Goal: Check status: Check status

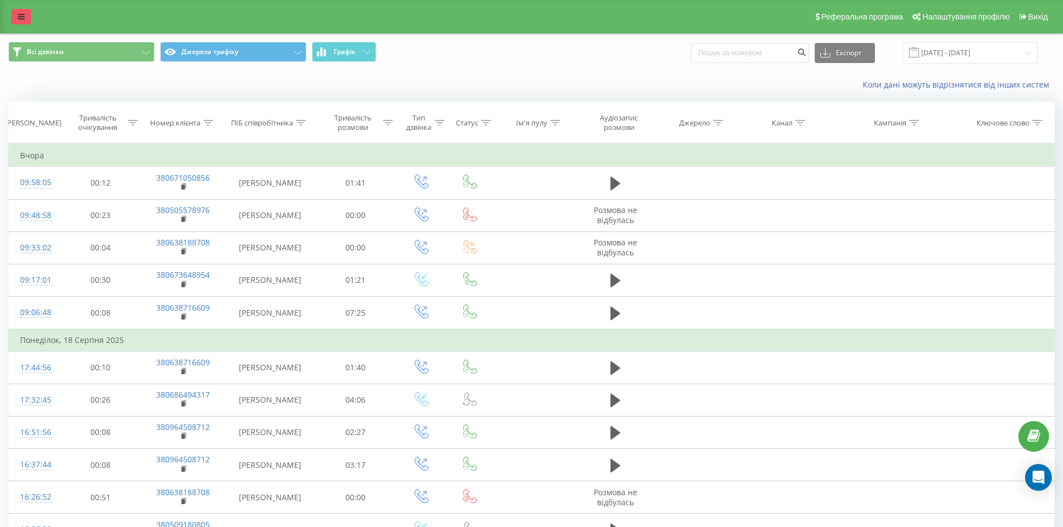
click at [15, 20] on link at bounding box center [21, 17] width 20 height 16
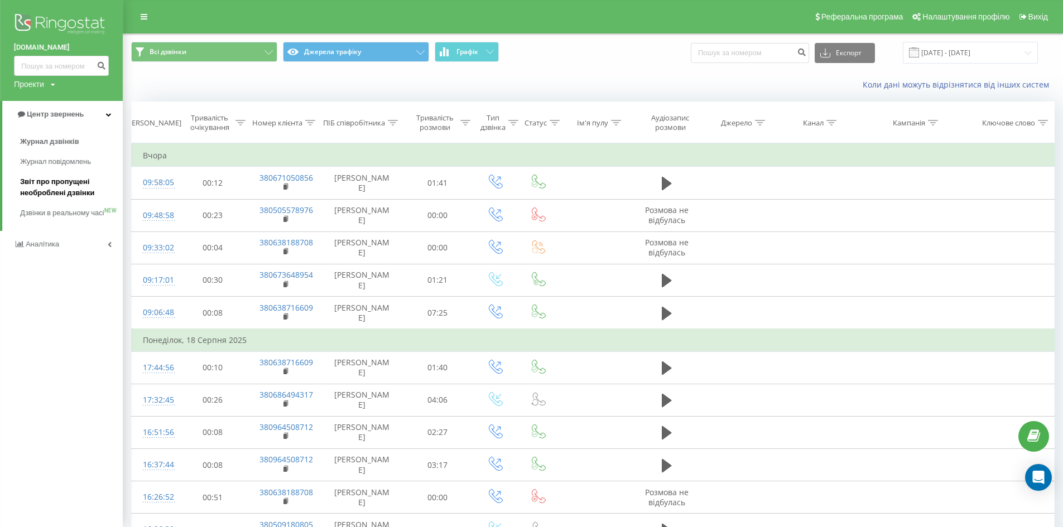
click at [59, 182] on span "Звіт про пропущені необроблені дзвінки" at bounding box center [68, 187] width 97 height 22
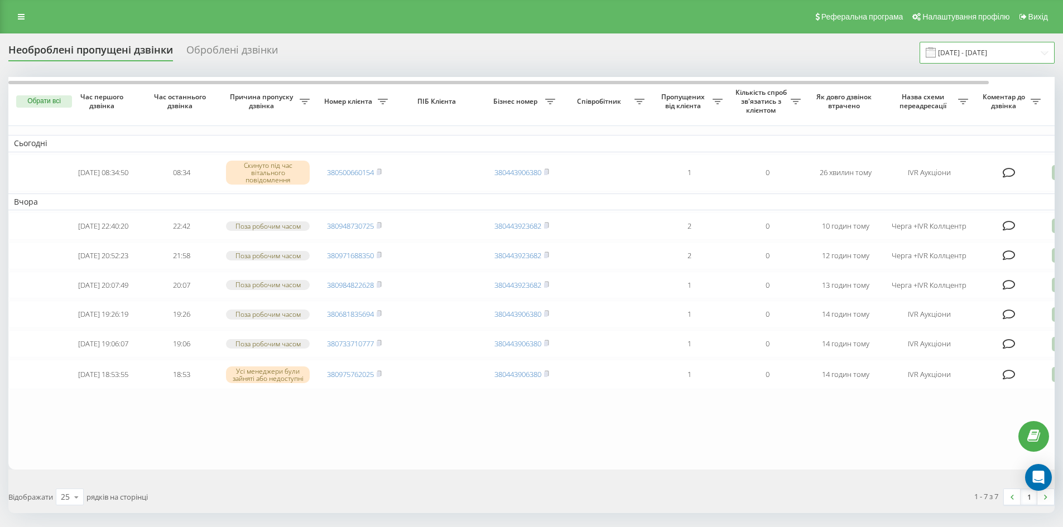
click at [1022, 56] on input "20.07.2025 - 20.08.2025" at bounding box center [987, 53] width 135 height 22
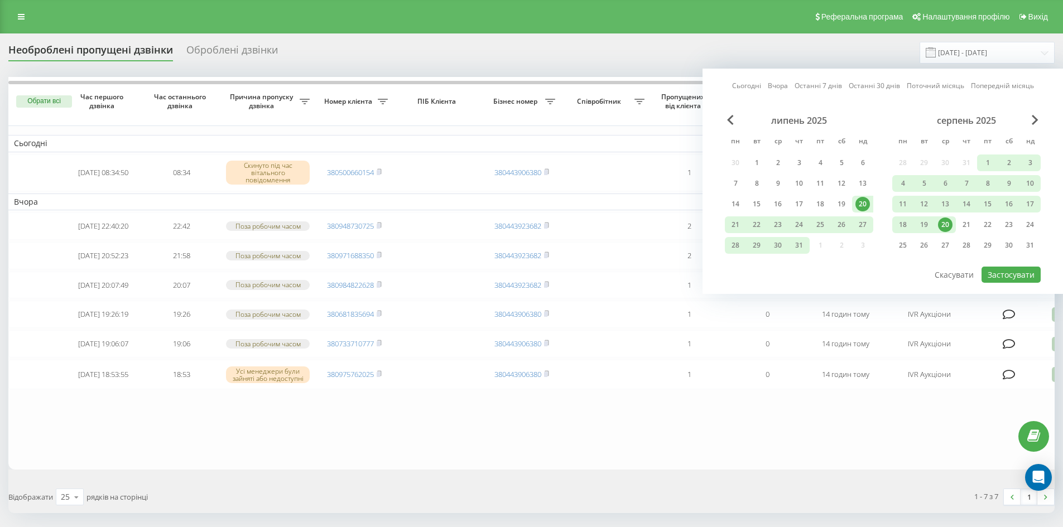
drag, startPoint x: 967, startPoint y: 222, endPoint x: 940, endPoint y: 222, distance: 26.8
click at [940, 222] on div "18 19 20 21 22 23 24" at bounding box center [966, 225] width 148 height 17
click at [1022, 276] on button "Застосувати" at bounding box center [1011, 275] width 59 height 16
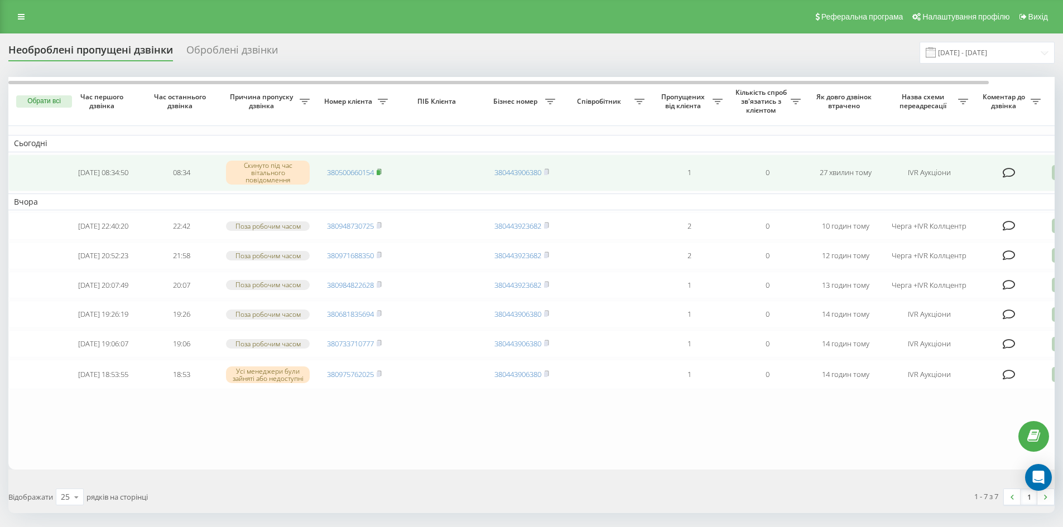
click at [379, 171] on rect at bounding box center [378, 172] width 3 height 5
click at [1055, 175] on div "Необроблені пропущені дзвінки Оброблені дзвінки 20.07.2025 - 20.08.2025 Обрати …" at bounding box center [531, 299] width 1063 height 533
click at [1053, 173] on icon at bounding box center [1058, 172] width 13 height 15
click at [975, 190] on span "Не вдалося зв'язатися" at bounding box center [958, 190] width 85 height 11
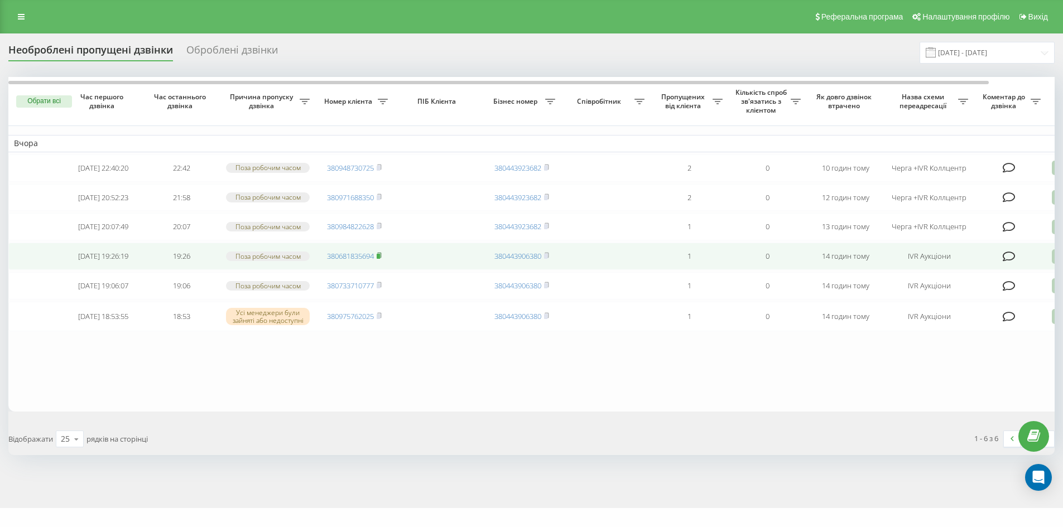
click at [378, 259] on rect at bounding box center [378, 256] width 3 height 5
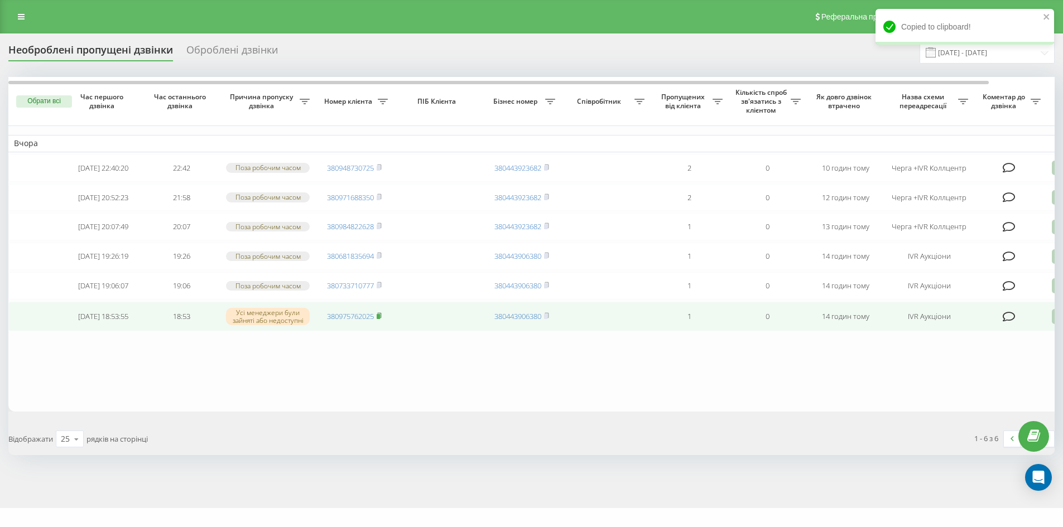
click at [378, 319] on rect at bounding box center [378, 316] width 3 height 5
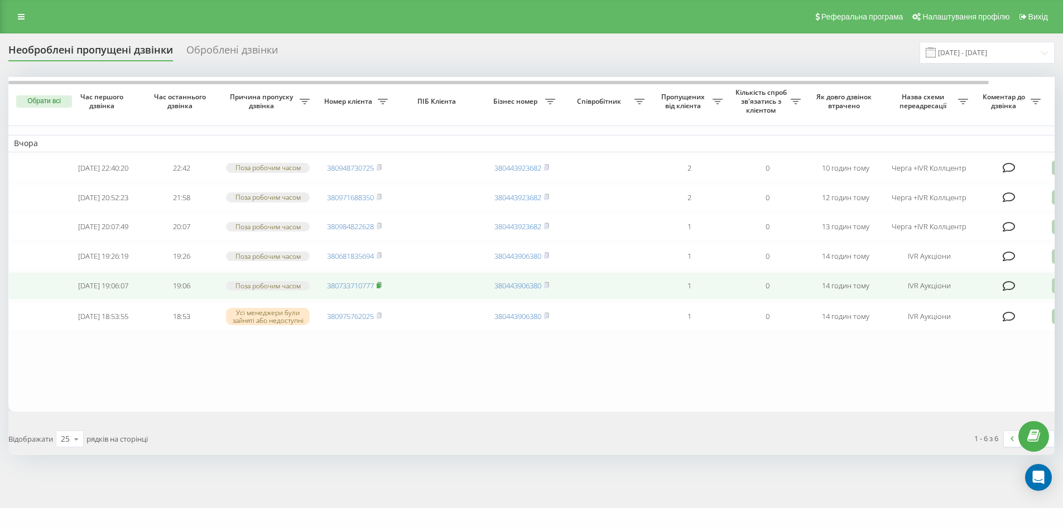
click at [380, 289] on rect at bounding box center [378, 285] width 3 height 5
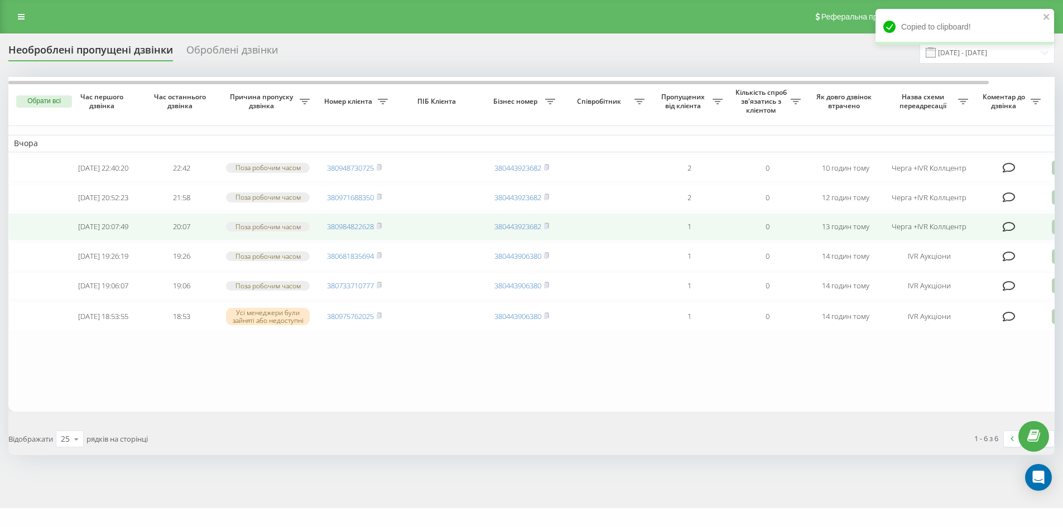
drag, startPoint x: 378, startPoint y: 270, endPoint x: 364, endPoint y: 244, distance: 30.0
click at [378, 259] on rect at bounding box center [378, 256] width 3 height 5
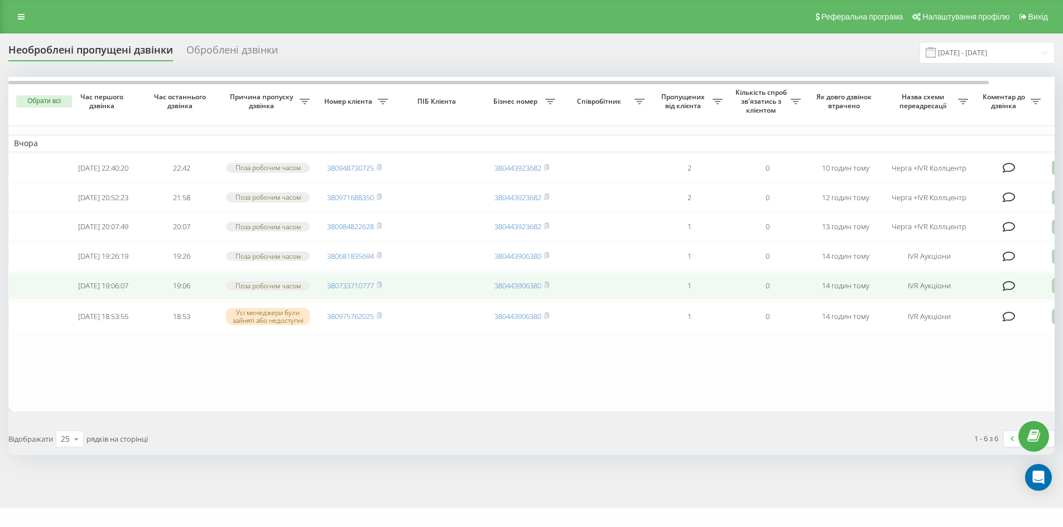
click at [377, 291] on span "380733710777" at bounding box center [354, 286] width 55 height 10
click at [380, 289] on rect at bounding box center [378, 285] width 3 height 5
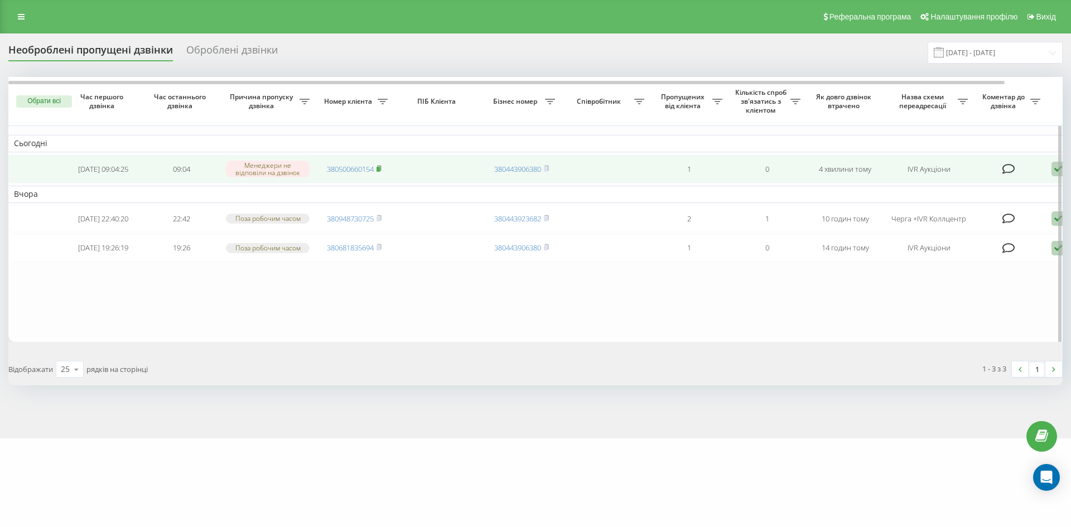
click at [382, 167] on icon at bounding box center [379, 168] width 5 height 7
click at [380, 170] on rect at bounding box center [378, 169] width 3 height 5
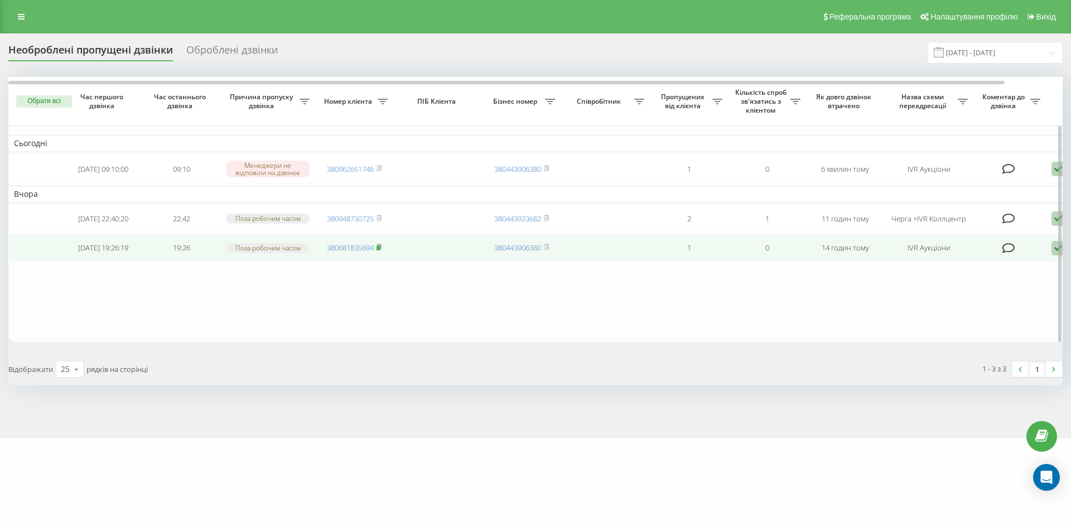
click at [380, 251] on rect at bounding box center [378, 248] width 3 height 5
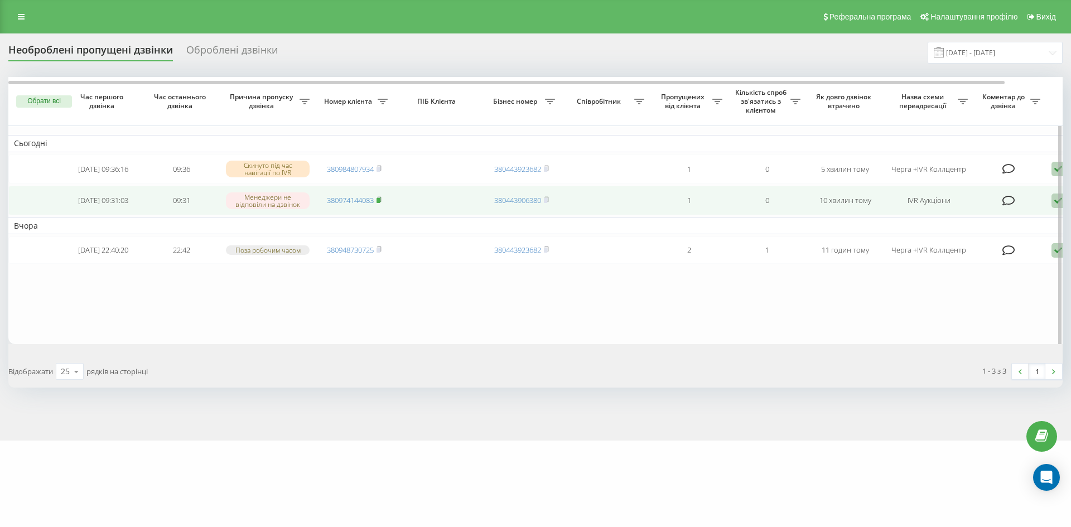
click at [381, 200] on icon at bounding box center [379, 199] width 4 height 5
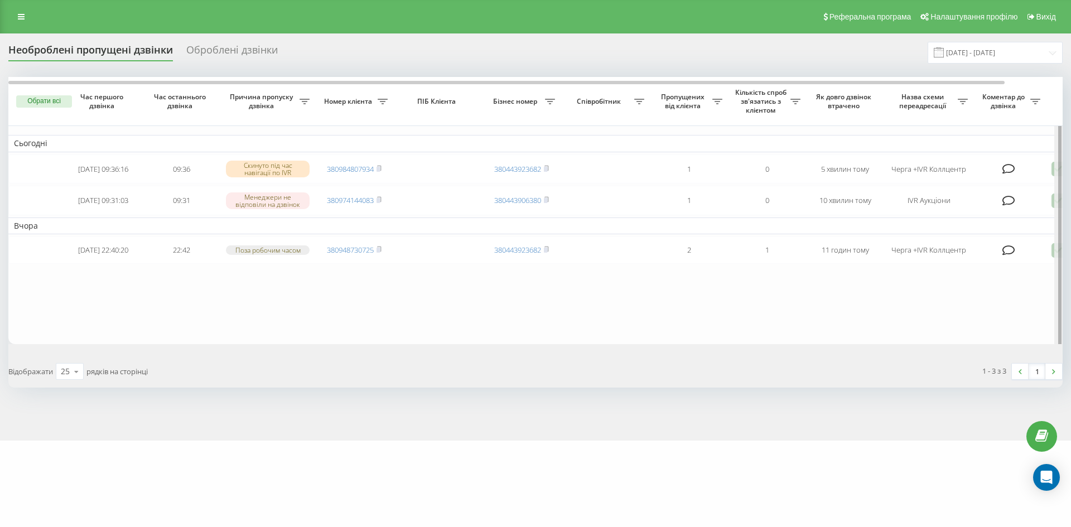
click at [1059, 204] on div at bounding box center [1060, 214] width 3 height 274
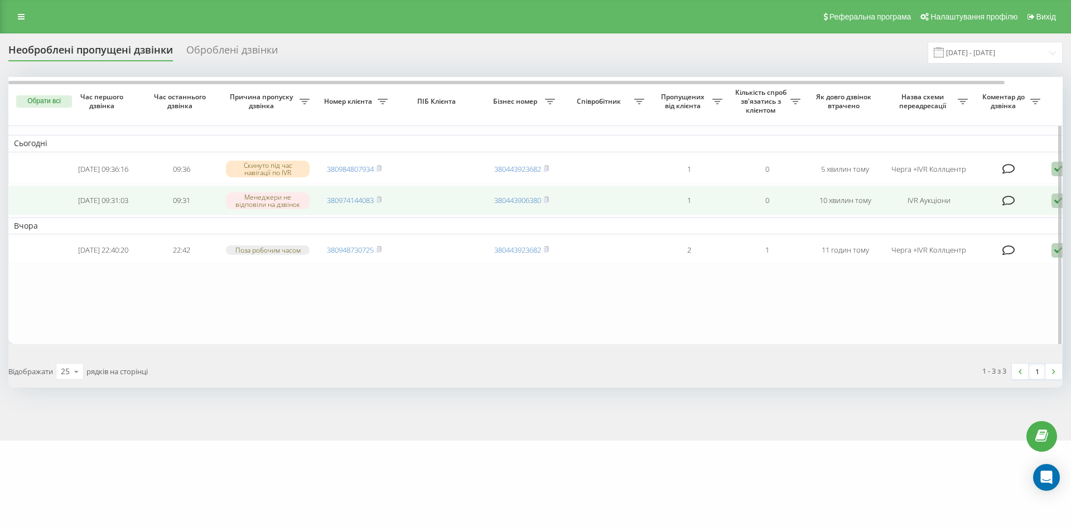
click at [1054, 204] on icon at bounding box center [1058, 201] width 13 height 15
click at [990, 243] on span "Зв'язався з клієнтом за допомогою іншого каналу" at bounding box center [1011, 238] width 191 height 11
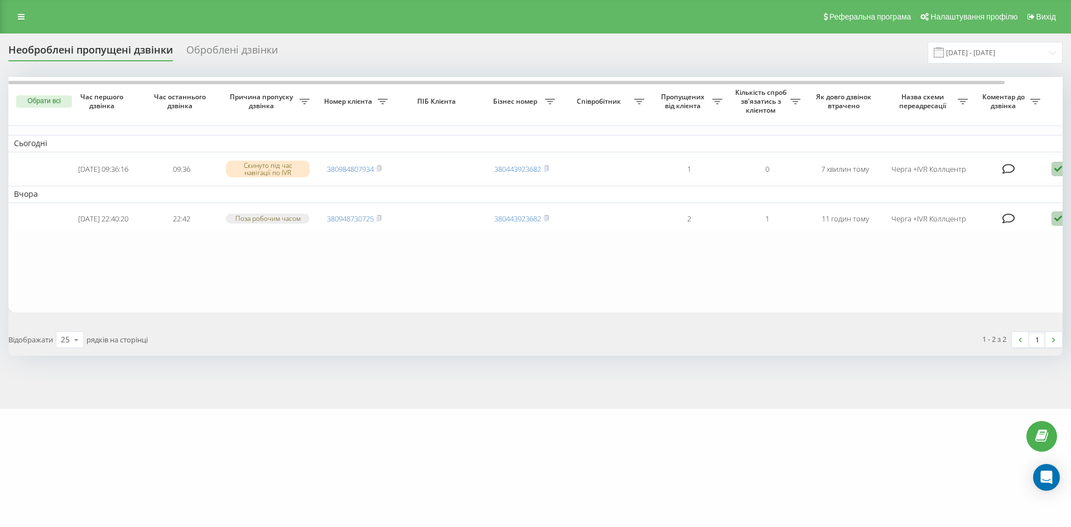
click at [228, 49] on div "Оброблені дзвінки" at bounding box center [232, 52] width 92 height 17
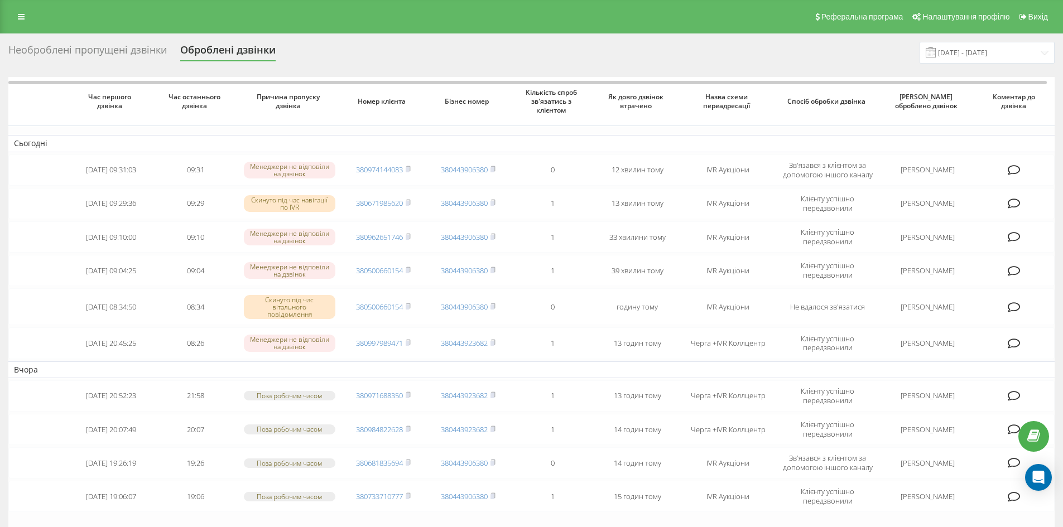
click at [124, 47] on div "Необроблені пропущені дзвінки" at bounding box center [87, 52] width 158 height 17
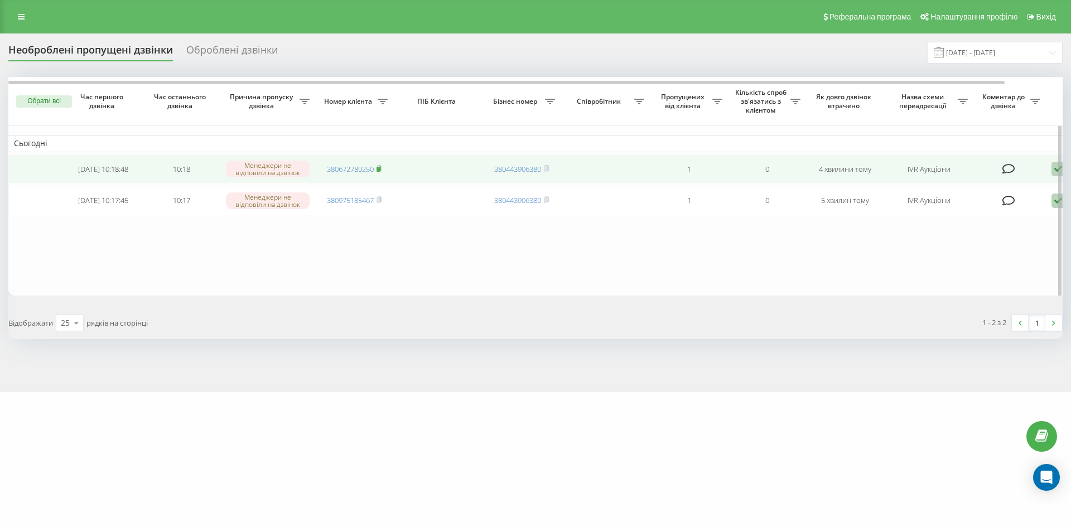
click at [380, 171] on rect at bounding box center [378, 169] width 3 height 5
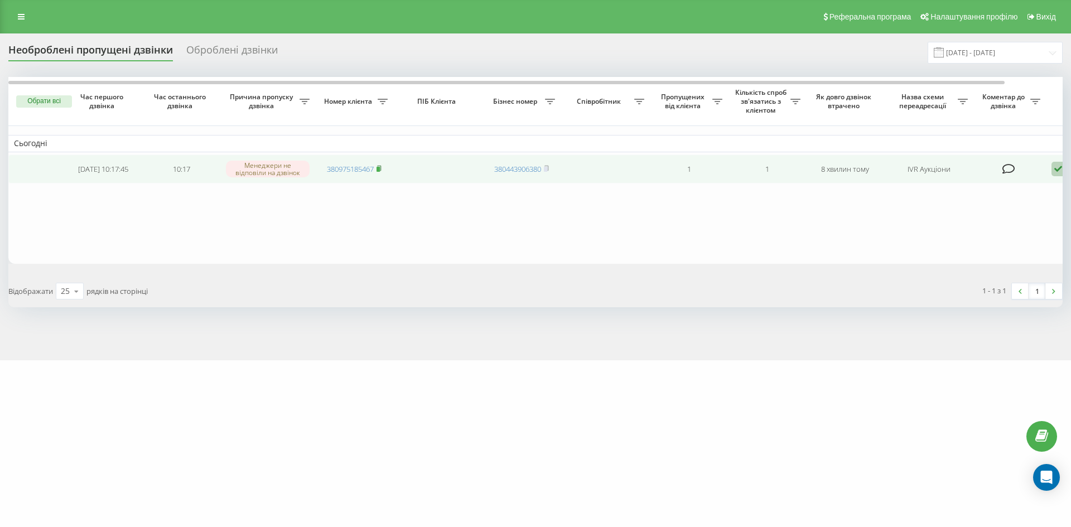
click at [382, 165] on span at bounding box center [379, 169] width 5 height 10
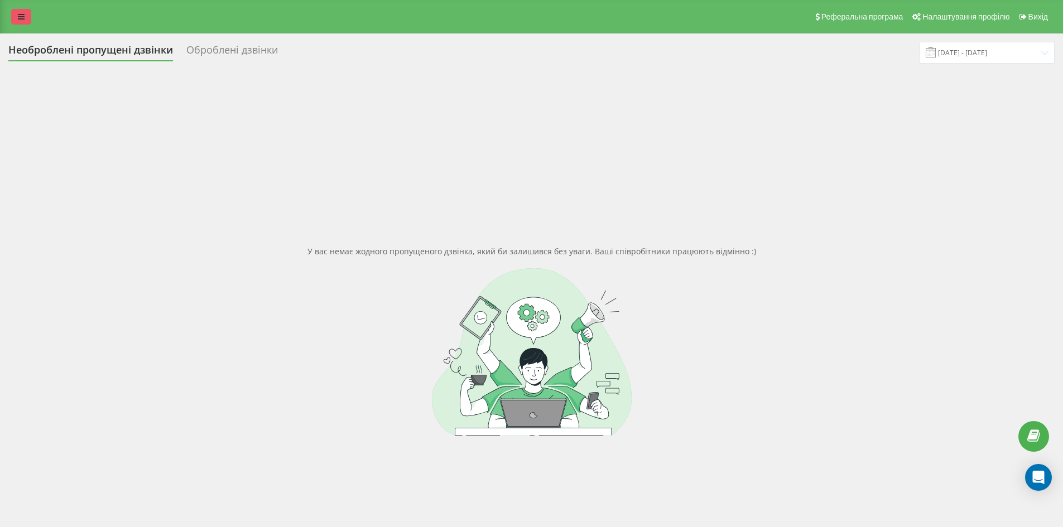
click at [17, 17] on link at bounding box center [21, 17] width 20 height 16
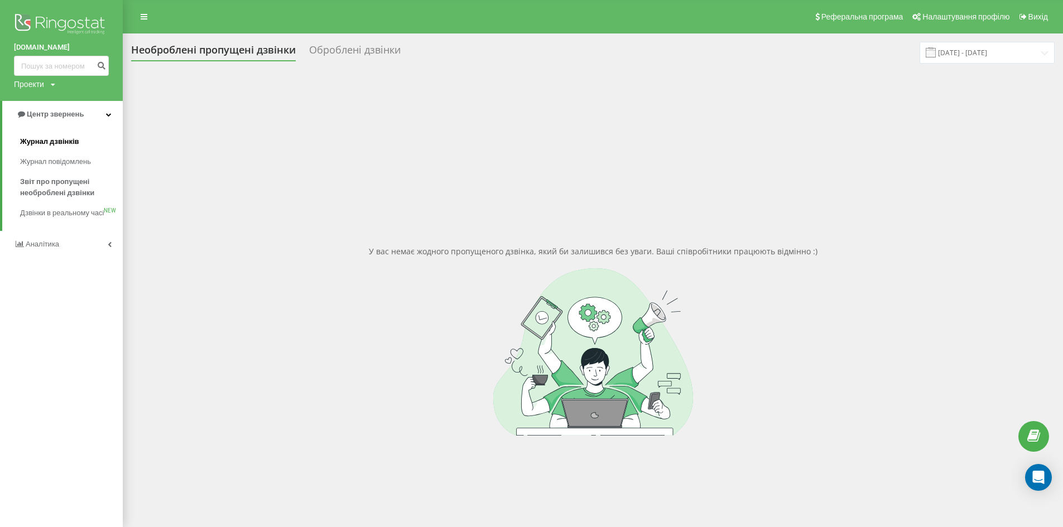
click at [68, 145] on span "Журнал дзвінків" at bounding box center [49, 141] width 59 height 11
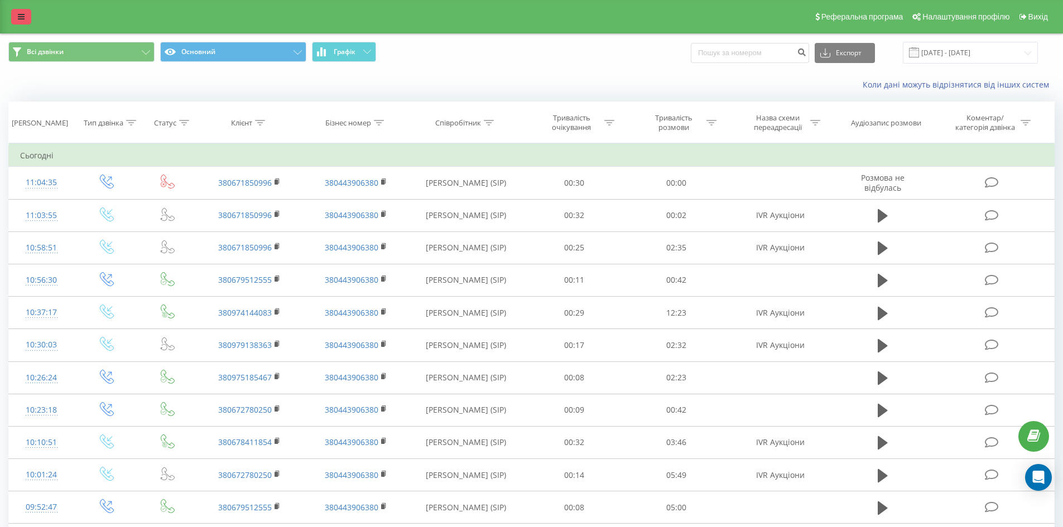
click at [22, 16] on icon at bounding box center [21, 17] width 7 height 8
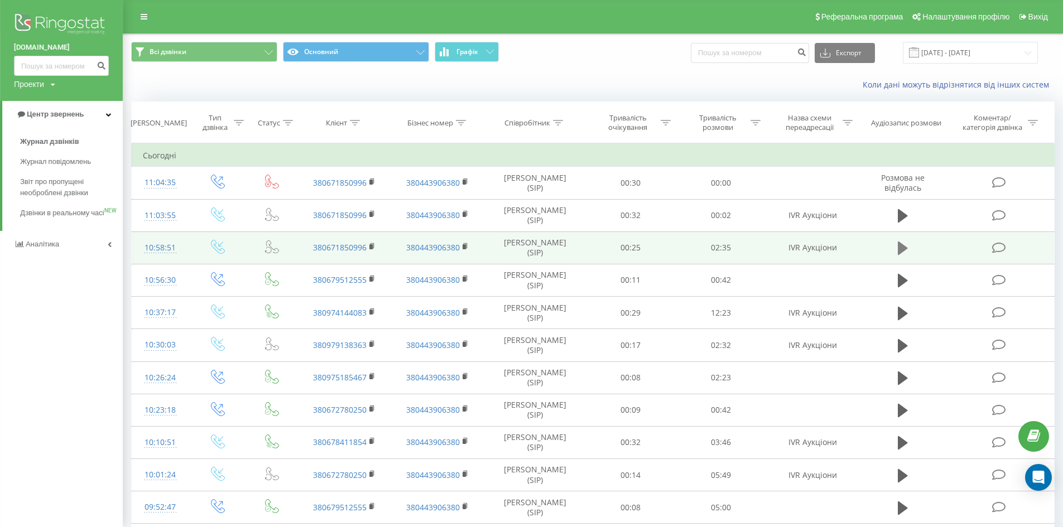
click at [899, 250] on icon at bounding box center [903, 248] width 10 height 13
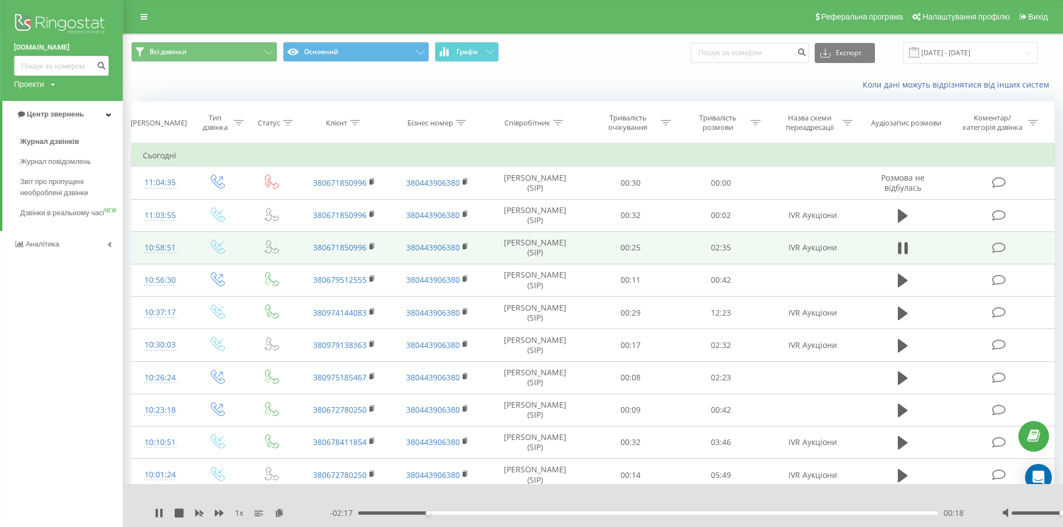
click at [153, 512] on div "1 x - 02:17 00:18 00:18" at bounding box center [654, 505] width 1063 height 43
click at [156, 512] on div "1 x - 02:16 00:19 00:19" at bounding box center [654, 505] width 1063 height 43
click at [157, 512] on icon at bounding box center [157, 513] width 2 height 9
click at [137, 20] on link at bounding box center [144, 17] width 20 height 16
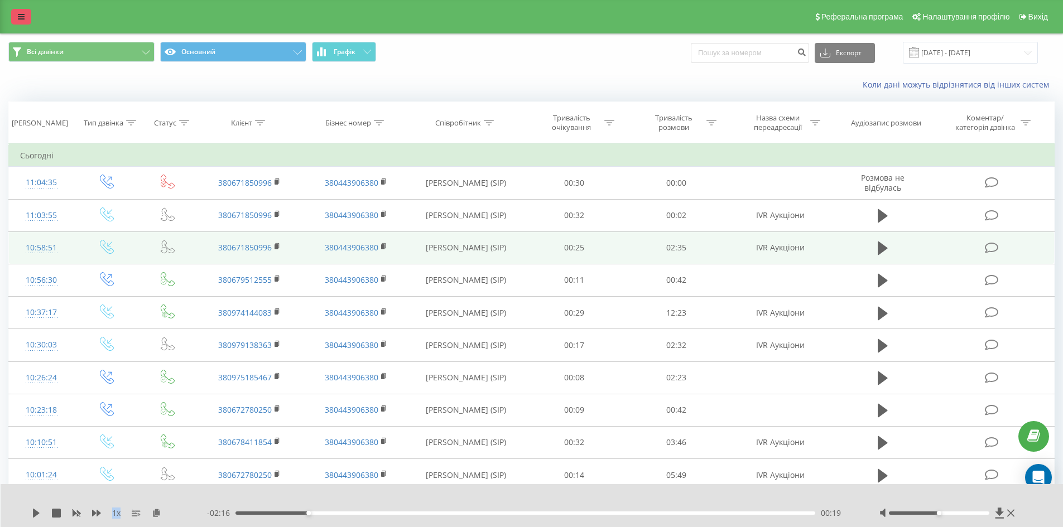
click at [25, 13] on link at bounding box center [21, 17] width 20 height 16
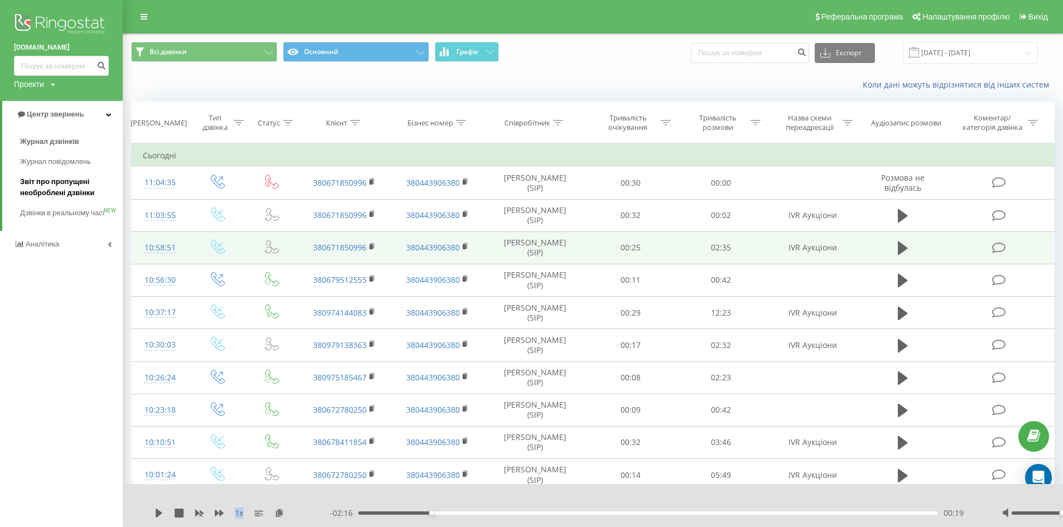
click at [60, 189] on span "Звіт про пропущені необроблені дзвінки" at bounding box center [68, 187] width 97 height 22
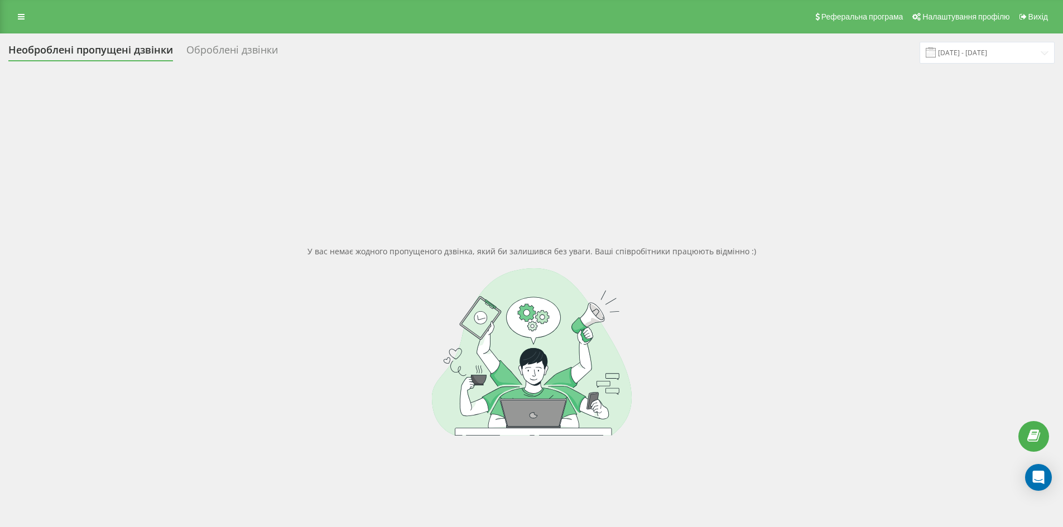
click at [218, 45] on div "Оброблені дзвінки" at bounding box center [232, 52] width 92 height 17
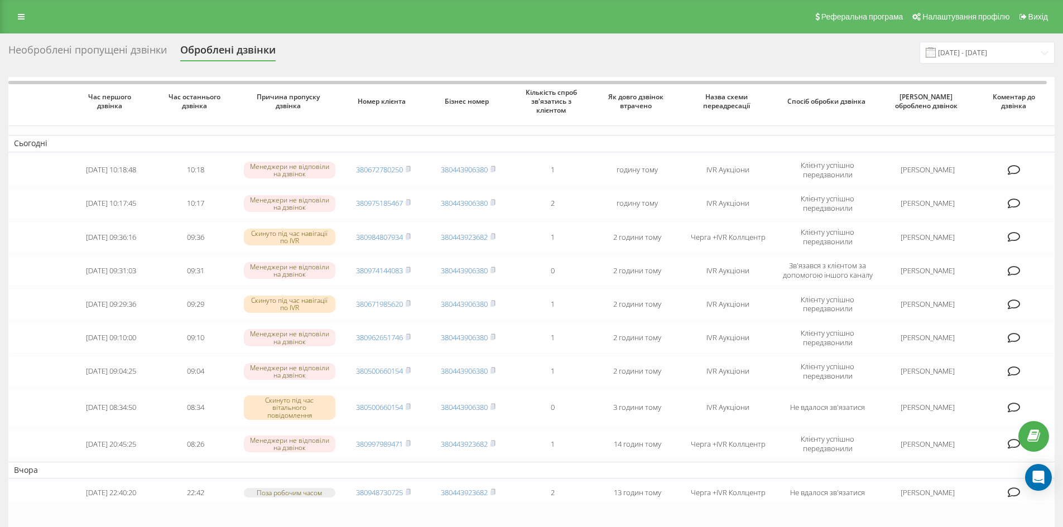
click at [97, 54] on div "Необроблені пропущені дзвінки" at bounding box center [87, 52] width 158 height 17
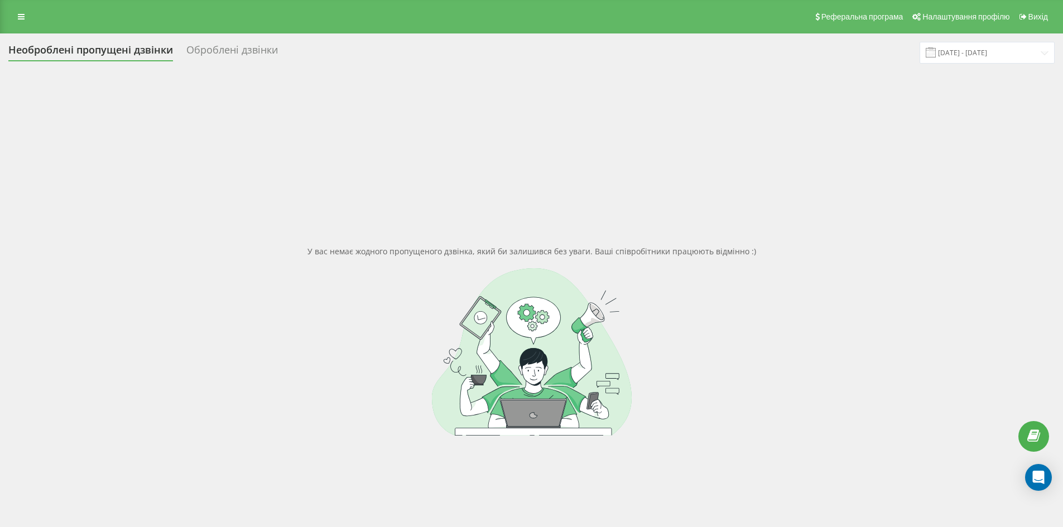
click at [268, 53] on div "Оброблені дзвінки" at bounding box center [232, 52] width 92 height 17
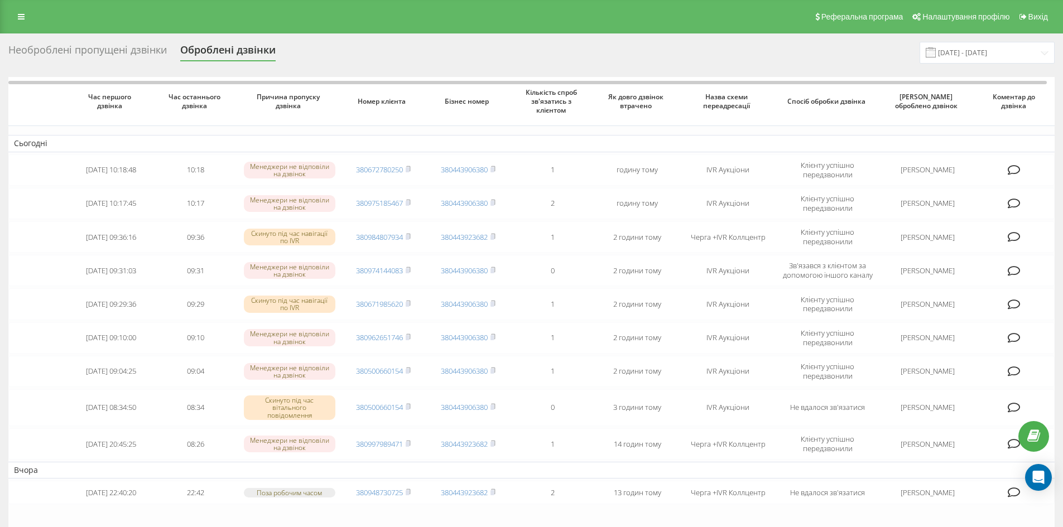
click at [105, 46] on div "Необроблені пропущені дзвінки" at bounding box center [87, 52] width 158 height 17
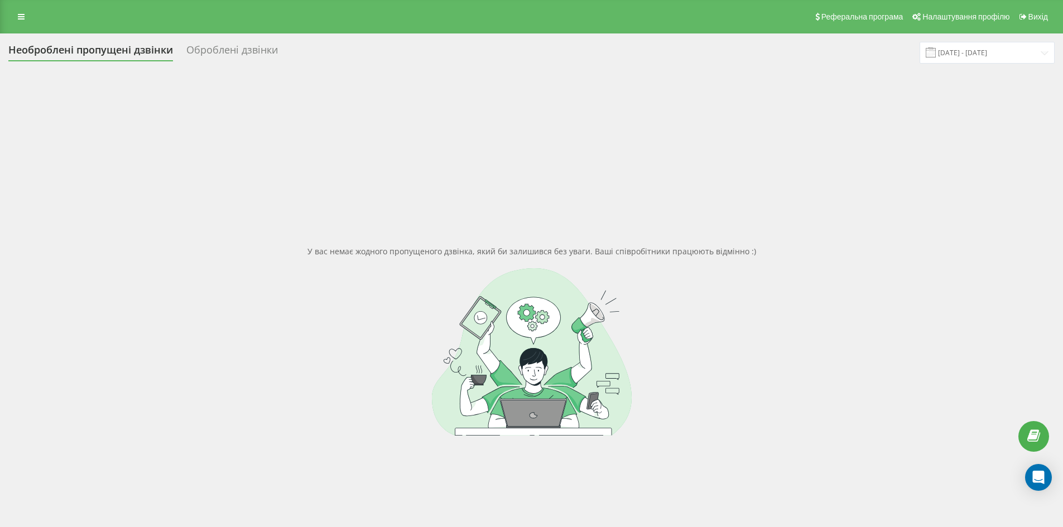
click at [237, 46] on div "Оброблені дзвінки" at bounding box center [232, 52] width 92 height 17
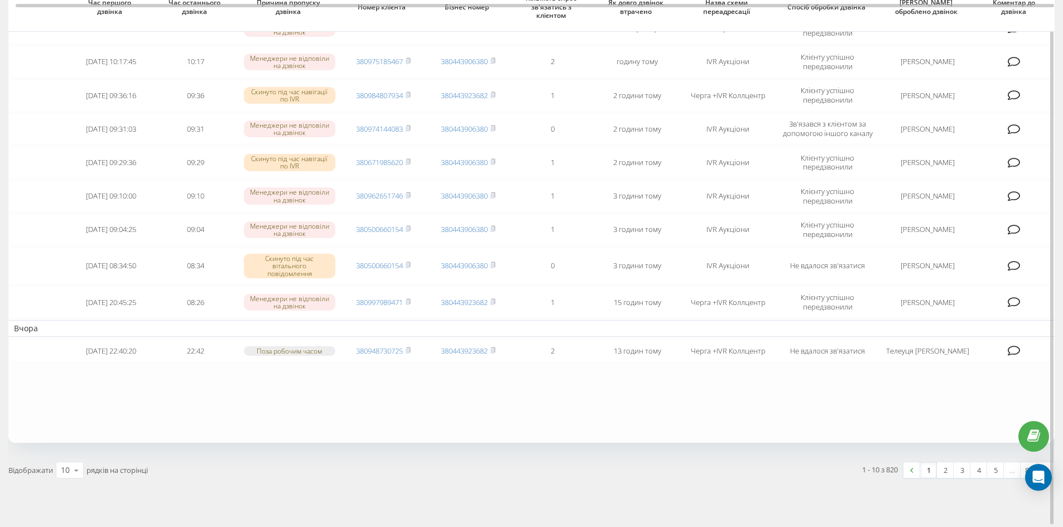
scroll to position [148, 0]
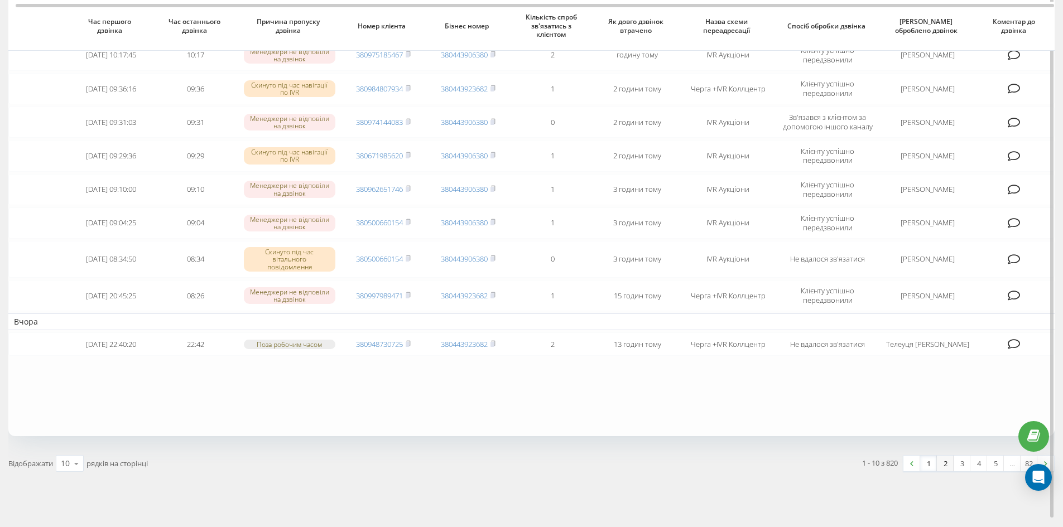
click at [940, 456] on link "2" at bounding box center [945, 464] width 17 height 16
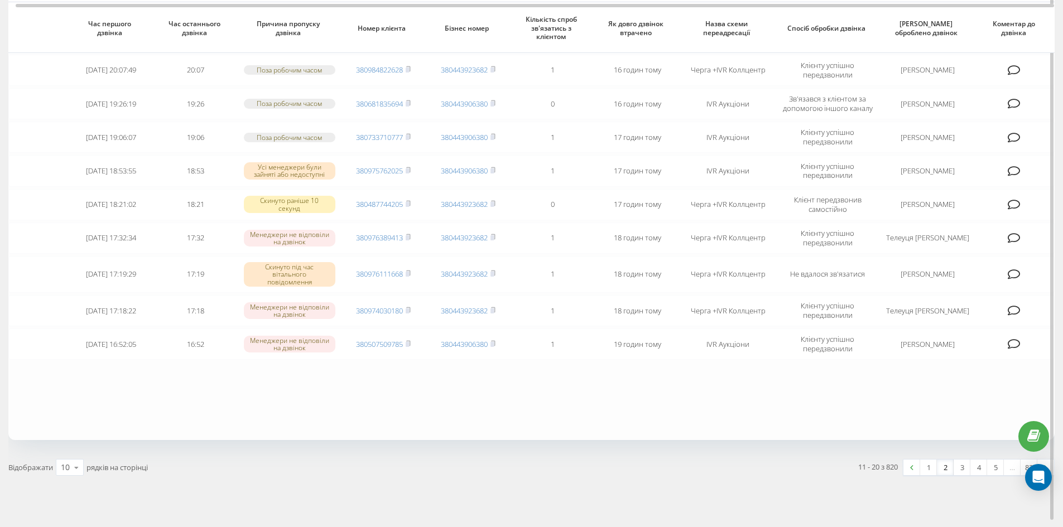
scroll to position [136, 0]
click at [930, 458] on link "1" at bounding box center [928, 466] width 17 height 16
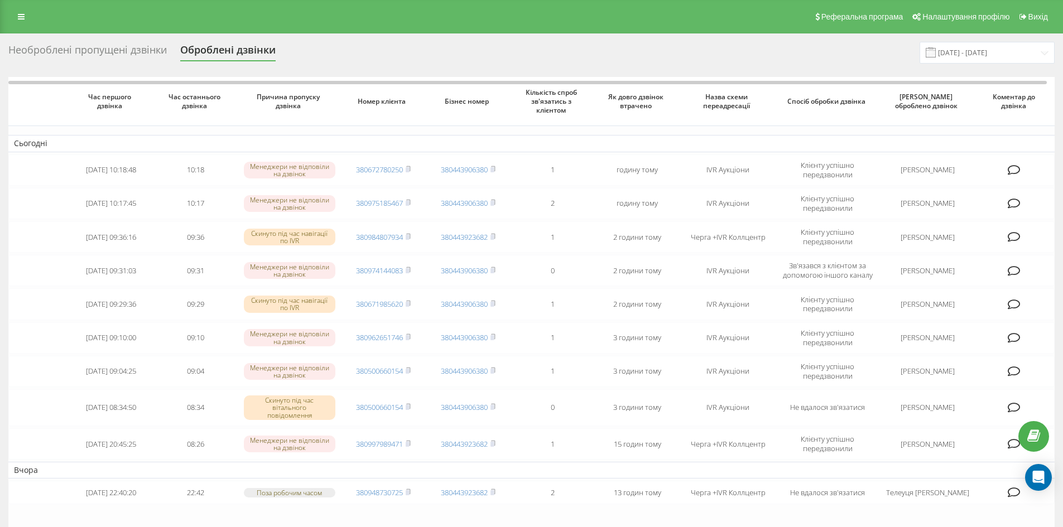
click at [119, 47] on div "Необроблені пропущені дзвінки" at bounding box center [87, 52] width 158 height 17
